Goal: Task Accomplishment & Management: Manage account settings

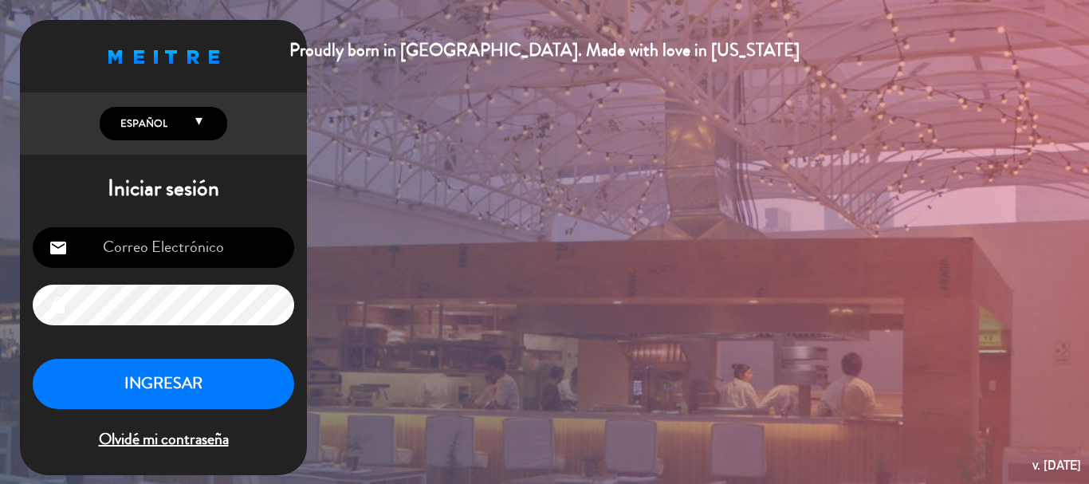
type input "[EMAIL_ADDRESS][DOMAIN_NAME]"
click at [160, 381] on button "INGRESAR" at bounding box center [163, 384] width 261 height 50
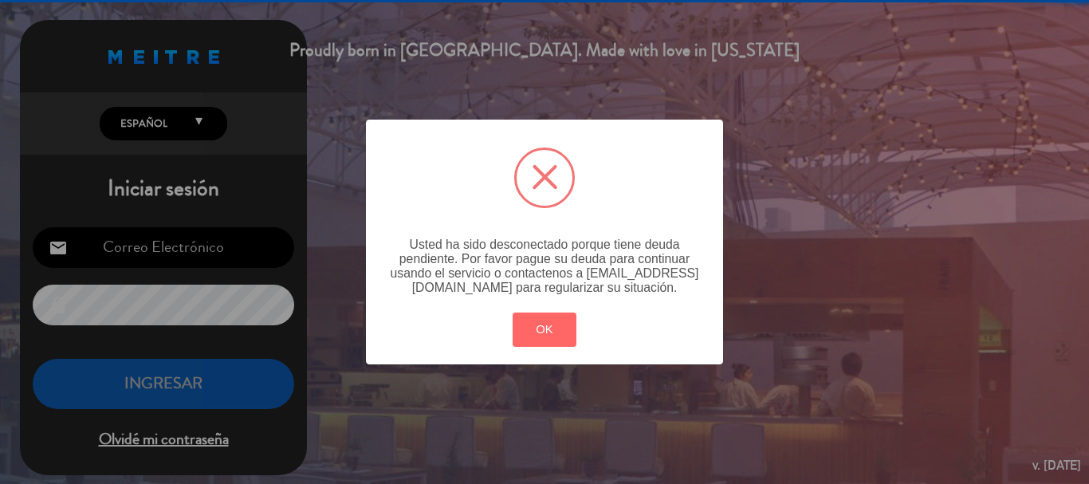
type input "[EMAIL_ADDRESS][DOMAIN_NAME]"
